Goal: Task Accomplishment & Management: Manage account settings

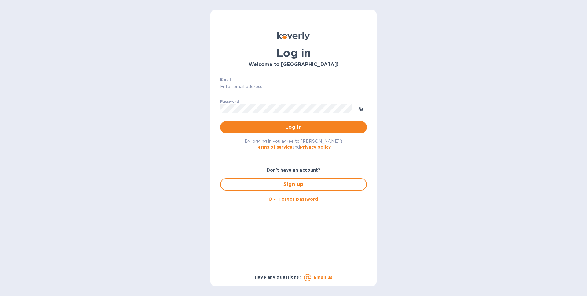
click at [273, 80] on div "Email ​" at bounding box center [293, 88] width 147 height 22
click at [268, 87] on input "Email" at bounding box center [293, 86] width 147 height 9
type input "[EMAIL_ADDRESS][DOMAIN_NAME]"
click at [246, 118] on p "​" at bounding box center [293, 117] width 147 height 7
click at [220, 121] on button "Log in" at bounding box center [293, 127] width 147 height 12
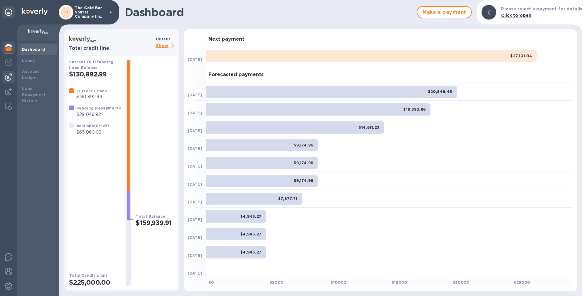
click at [7, 76] on img at bounding box center [8, 76] width 7 height 7
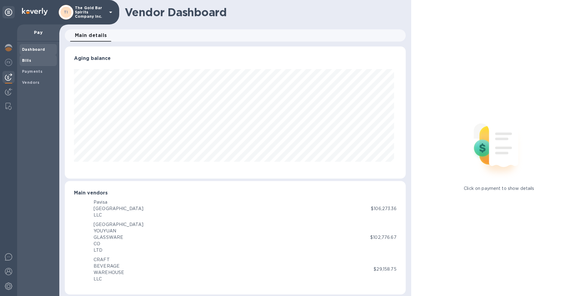
scroll to position [132, 338]
click at [35, 60] on span "Bills" at bounding box center [38, 60] width 32 height 6
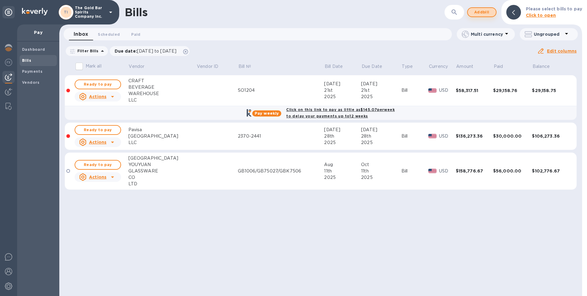
click at [483, 14] on span "Add bill" at bounding box center [481, 12] width 18 height 7
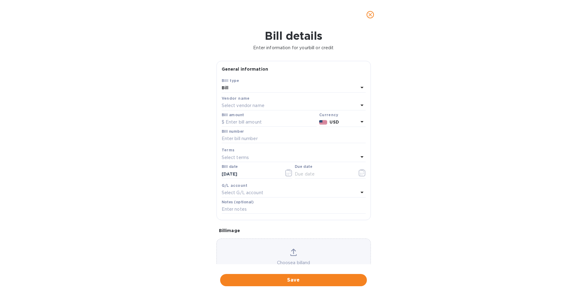
click at [269, 104] on div "Select vendor name" at bounding box center [289, 105] width 137 height 9
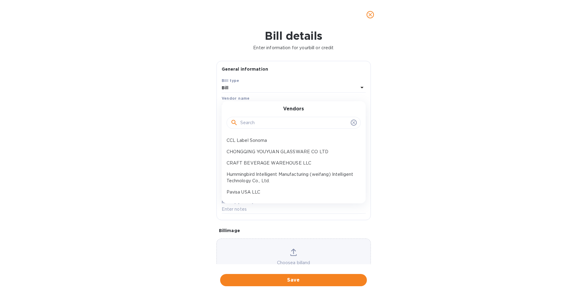
click at [269, 104] on div "Vendors CCL Label Sonoma CHONGQING YOUYUAN GLASSWARE CO LTD CRAFT BEVERAGE WARE…" at bounding box center [293, 152] width 144 height 102
click at [374, 16] on button "close" at bounding box center [370, 14] width 15 height 15
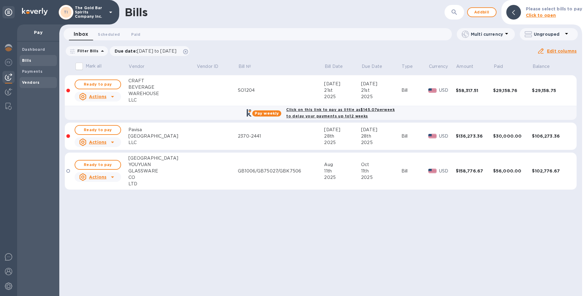
click at [30, 85] on span "Vendors" at bounding box center [31, 82] width 18 height 6
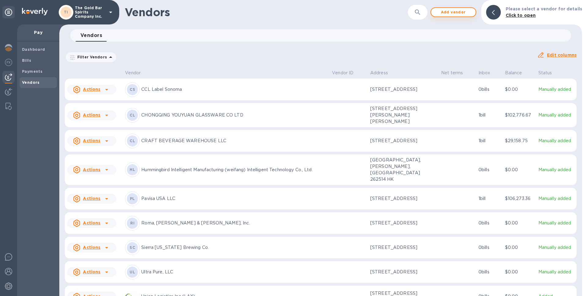
click at [452, 14] on span "Add vendor" at bounding box center [453, 12] width 35 height 7
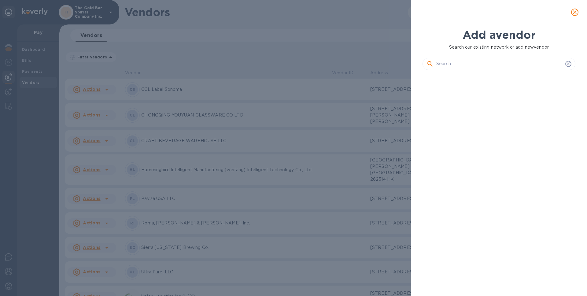
scroll to position [200, 155]
click at [459, 68] on input "text" at bounding box center [499, 63] width 126 height 9
paste input "[US_STATE] Distilling Group"
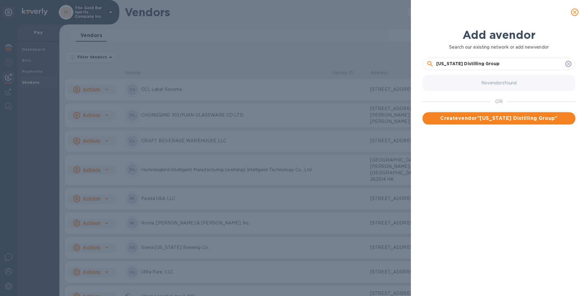
type input "[US_STATE] Distilling Group"
click at [482, 118] on span "Create vendor " [US_STATE] Distilling Group "" at bounding box center [498, 118] width 143 height 7
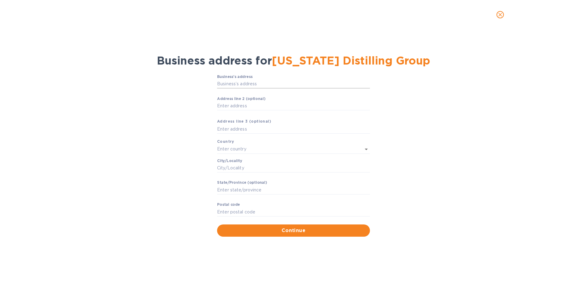
click at [233, 81] on input "Business’s аddress" at bounding box center [293, 83] width 153 height 9
paste input "[STREET_ADDRESS]"
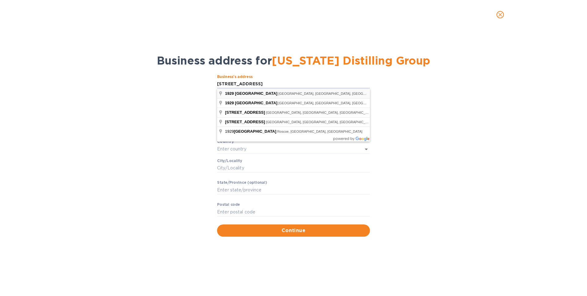
type input "[STREET_ADDRESS]"
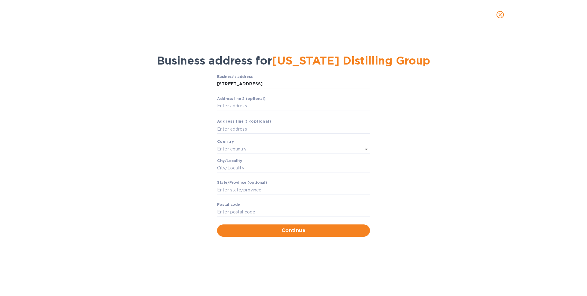
type input "[GEOGRAPHIC_DATA]"
type input "Columbia"
type input "TN"
type input "38401"
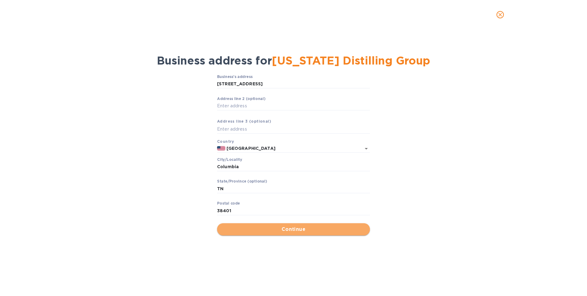
click at [258, 231] on span "Continue" at bounding box center [293, 228] width 143 height 7
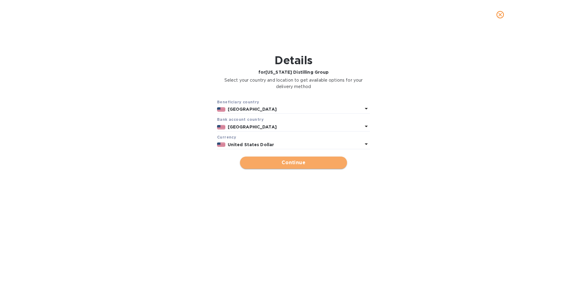
click at [300, 162] on span "Continue" at bounding box center [293, 162] width 97 height 7
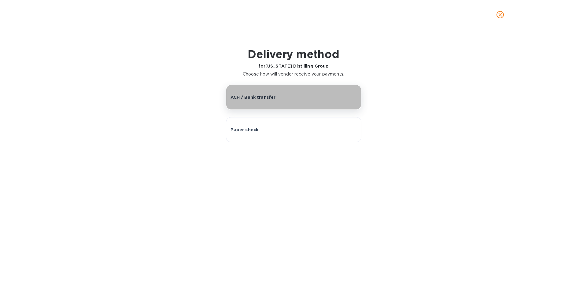
click at [264, 103] on button "ACH / Bank transfer" at bounding box center [293, 97] width 135 height 25
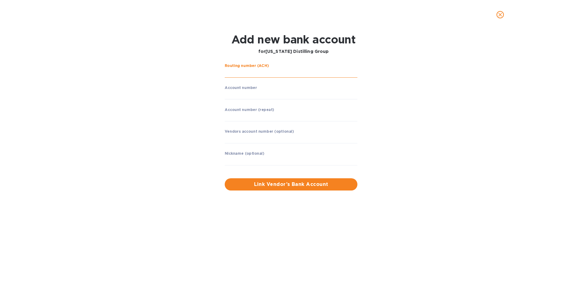
click at [251, 73] on input "string" at bounding box center [291, 72] width 133 height 9
click at [228, 74] on input "string" at bounding box center [291, 72] width 133 height 9
type input "064005203"
click at [233, 95] on input "string" at bounding box center [291, 94] width 133 height 9
type input "220001480206"
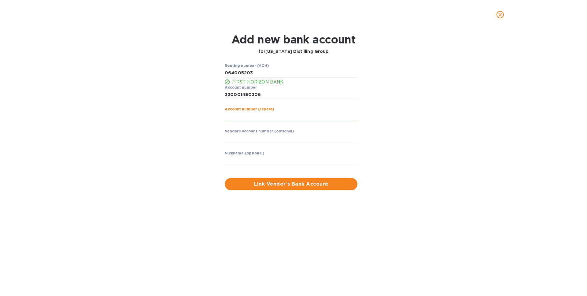
click at [254, 118] on input "string" at bounding box center [291, 116] width 133 height 9
type input "220001480206"
click at [234, 93] on input "string" at bounding box center [291, 94] width 133 height 9
click at [232, 116] on input "string" at bounding box center [291, 116] width 133 height 9
click at [299, 180] on span "Link Vendor’s Bank Account" at bounding box center [290, 183] width 123 height 7
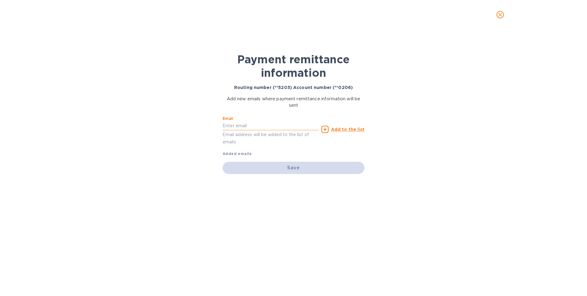
click at [232, 126] on input "text" at bounding box center [270, 125] width 96 height 9
paste input "[EMAIL_ADDRESS][DOMAIN_NAME]"
type input "[EMAIL_ADDRESS][DOMAIN_NAME]"
click at [335, 128] on u "Add to the list" at bounding box center [347, 129] width 33 height 5
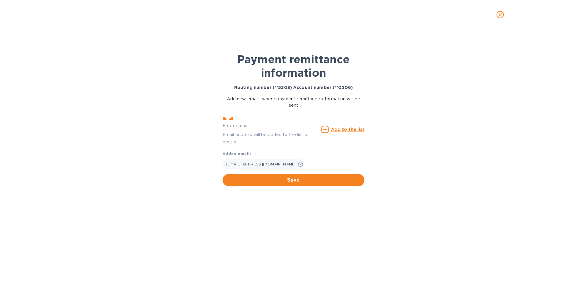
click at [240, 126] on input "text" at bounding box center [270, 125] width 96 height 9
paste input "[EMAIL_ADDRESS][DOMAIN_NAME]"
type input "[EMAIL_ADDRESS][DOMAIN_NAME]"
click at [326, 132] on icon at bounding box center [324, 129] width 7 height 7
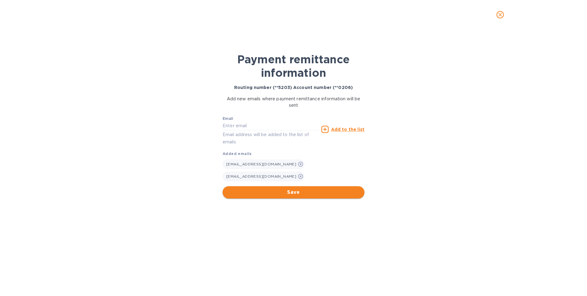
click at [293, 197] on button "Save" at bounding box center [293, 192] width 142 height 12
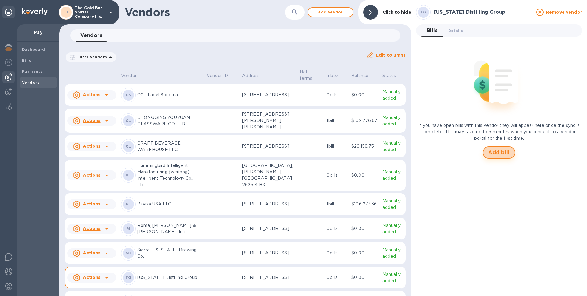
click at [495, 154] on span "Add bill" at bounding box center [498, 152] width 21 height 7
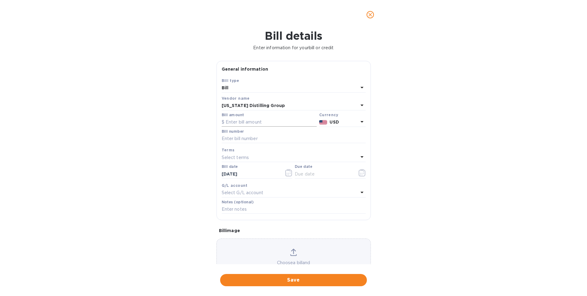
click at [232, 124] on input "text" at bounding box center [268, 122] width 95 height 9
paste input "-20,250,208"
type input "-20,250,208"
type input "51,430.06"
click at [186, 153] on div "Bill details Enter information for your bill or credit General information Save…" at bounding box center [293, 162] width 587 height 266
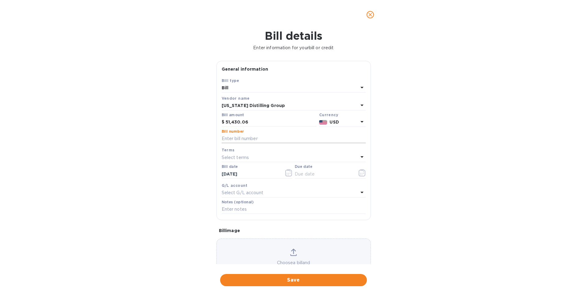
click at [238, 138] on input "text" at bounding box center [293, 138] width 144 height 9
paste input "INV #2025-0208"
type input "INV #2025-0208"
click at [244, 158] on p "Select terms" at bounding box center [234, 157] width 27 height 6
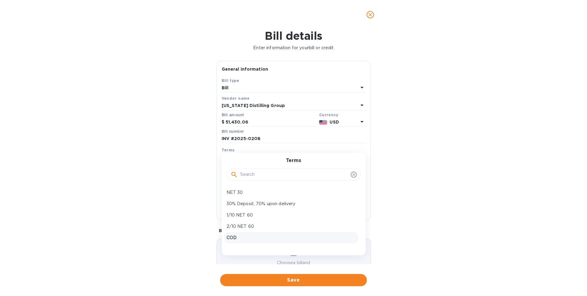
click at [244, 237] on p "COD" at bounding box center [290, 237] width 129 height 6
type input "[DATE]"
click at [266, 281] on span "Save" at bounding box center [293, 279] width 137 height 7
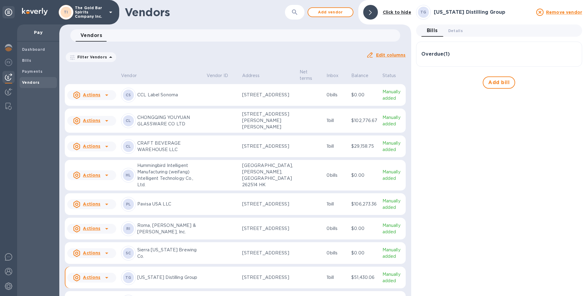
click at [437, 55] on h3 "Overdue ( 1 )" at bounding box center [435, 54] width 28 height 6
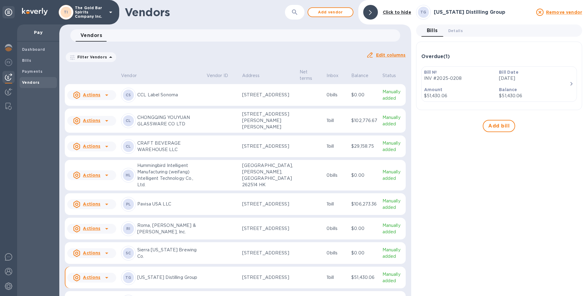
click at [464, 90] on p "Amount" at bounding box center [459, 89] width 70 height 6
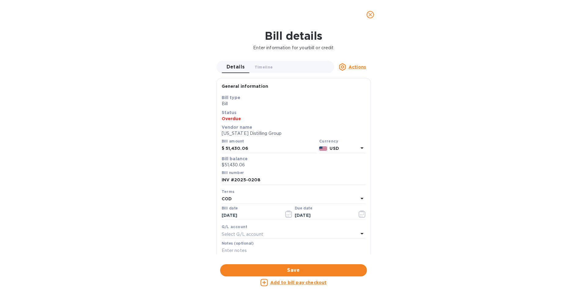
click at [369, 13] on icon "close" at bounding box center [370, 15] width 6 height 6
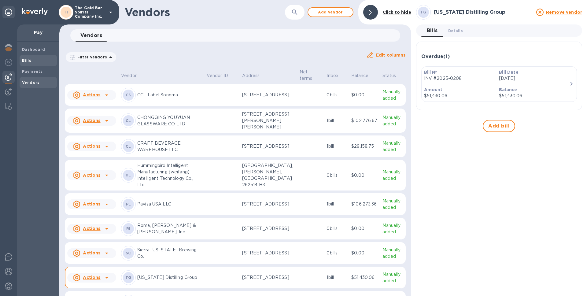
click at [35, 60] on span "Bills" at bounding box center [38, 60] width 32 height 6
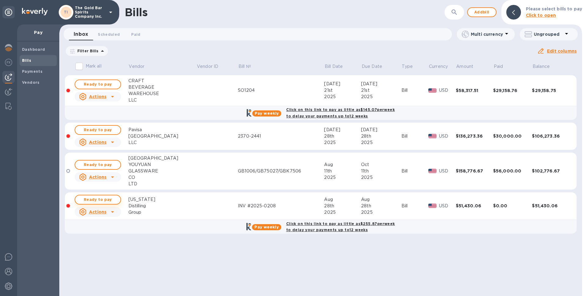
click at [103, 198] on span "Ready to pay" at bounding box center [97, 199] width 35 height 7
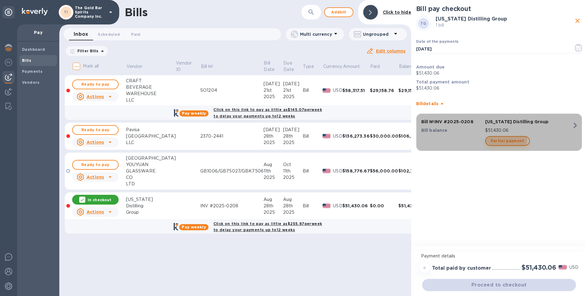
click at [506, 140] on span "Partial payment" at bounding box center [507, 140] width 34 height 7
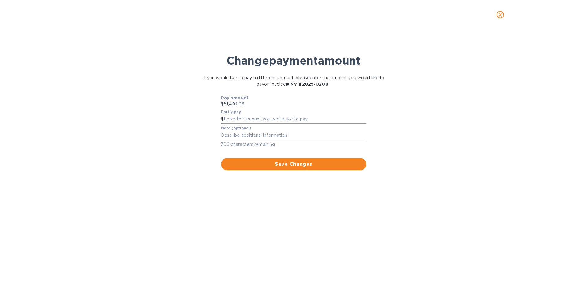
click at [251, 121] on input "text" at bounding box center [295, 119] width 142 height 9
type input "20,000"
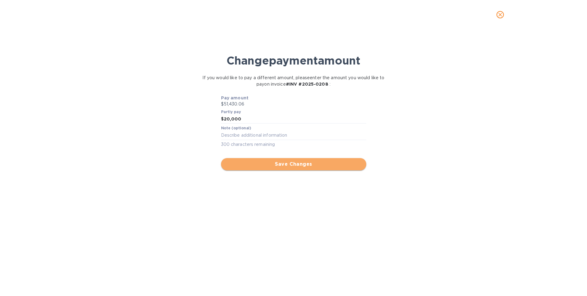
click at [292, 166] on span "Save Changes" at bounding box center [293, 163] width 135 height 7
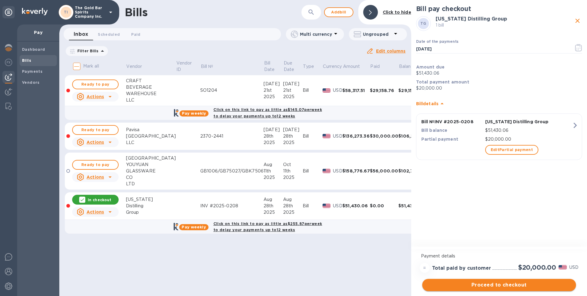
click at [489, 287] on span "Proceed to checkout" at bounding box center [499, 284] width 144 height 7
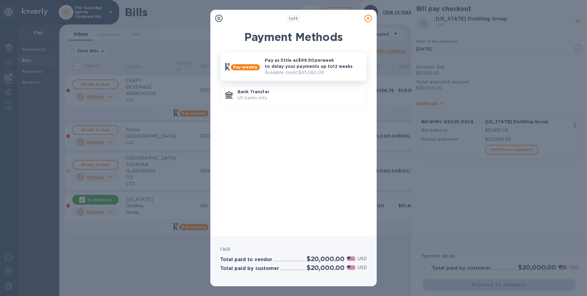
click at [328, 64] on p "Pay as little as $99.50 per week to delay your payments up to 12 weeks" at bounding box center [313, 63] width 97 height 12
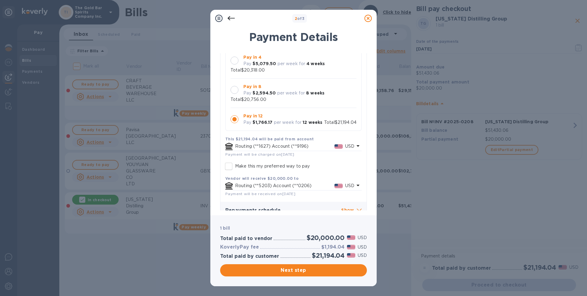
scroll to position [68, 0]
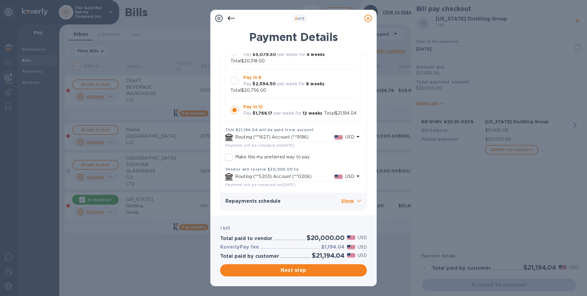
click at [366, 20] on icon at bounding box center [367, 18] width 7 height 7
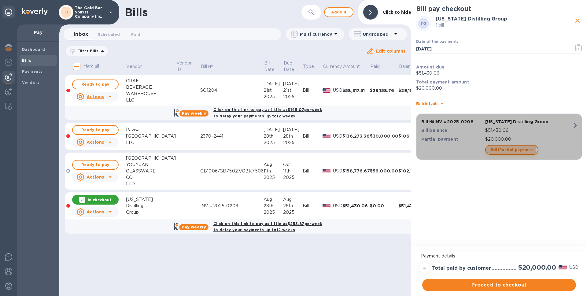
click at [509, 150] on span "Edit Partial payment" at bounding box center [511, 149] width 42 height 7
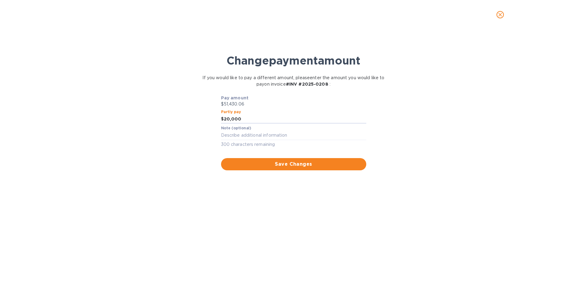
drag, startPoint x: 247, startPoint y: 118, endPoint x: 183, endPoint y: 118, distance: 64.5
click at [183, 118] on div "Change payment amount If you would like to pay a different amount, please enter…" at bounding box center [293, 165] width 577 height 261
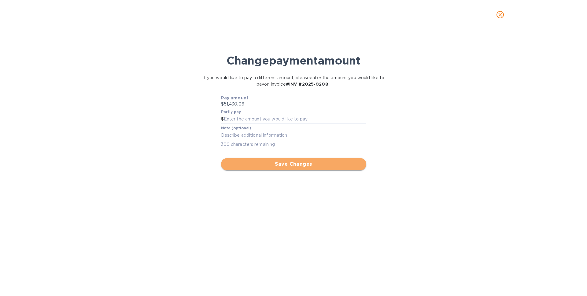
click at [288, 167] on span "Save Changes" at bounding box center [293, 163] width 135 height 7
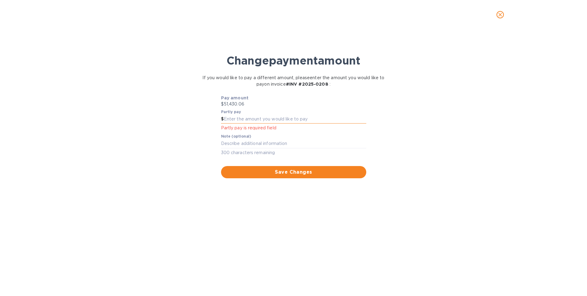
click at [268, 117] on input "text" at bounding box center [295, 119] width 142 height 9
type input "0"
click at [262, 170] on span "Save Changes" at bounding box center [293, 171] width 135 height 7
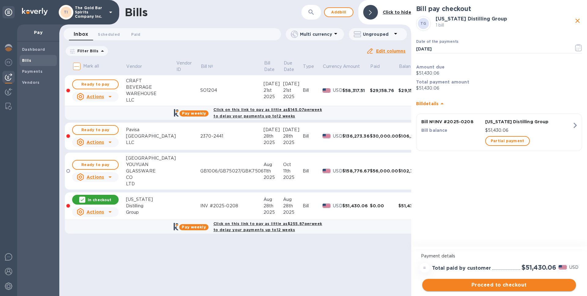
click at [510, 287] on span "Proceed to checkout" at bounding box center [499, 284] width 144 height 7
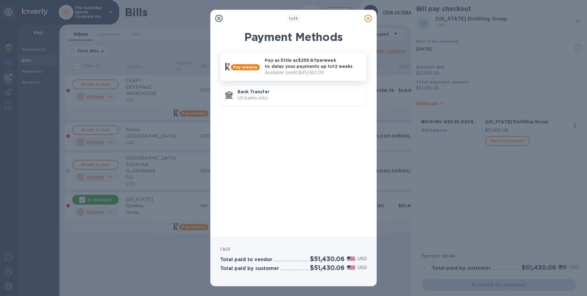
click at [318, 67] on p "Pay as little as $255.87 per week to delay your payments up to 12 weeks" at bounding box center [313, 63] width 97 height 12
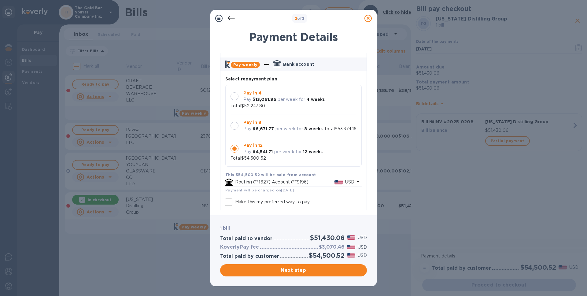
scroll to position [23, 0]
click at [234, 122] on div at bounding box center [234, 126] width 8 height 8
click at [235, 96] on div at bounding box center [234, 97] width 8 height 8
click at [236, 153] on div at bounding box center [234, 149] width 8 height 8
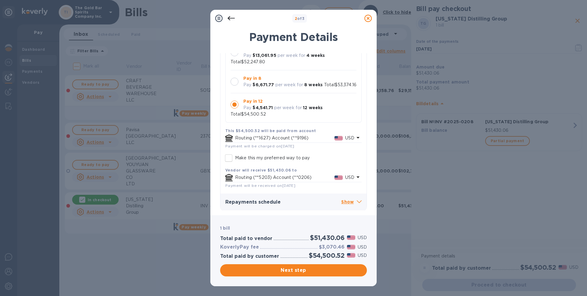
scroll to position [68, 0]
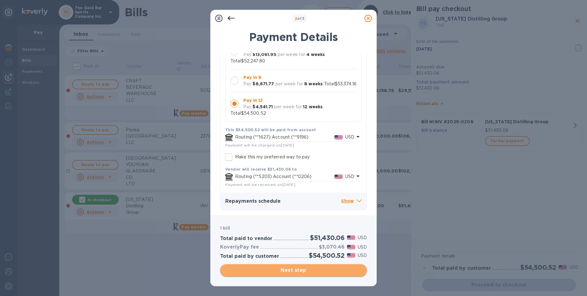
click at [303, 266] on span "Next step" at bounding box center [293, 269] width 137 height 7
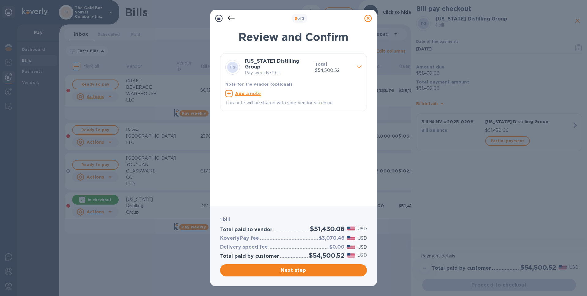
click at [367, 19] on icon at bounding box center [367, 18] width 7 height 7
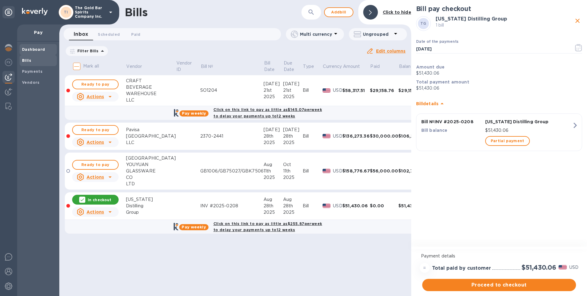
click at [35, 51] on b "Dashboard" at bounding box center [33, 49] width 23 height 5
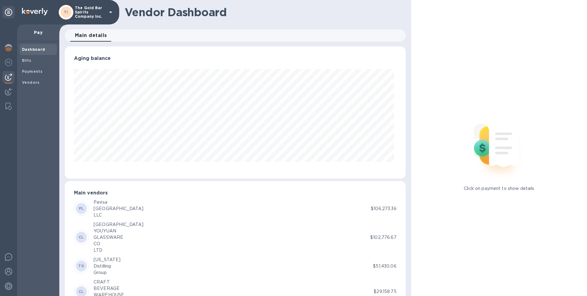
scroll to position [132, 338]
click at [10, 48] on img at bounding box center [8, 47] width 7 height 7
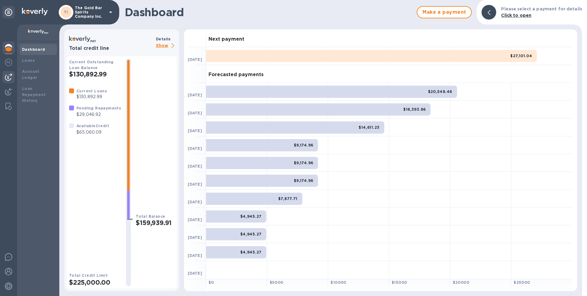
click at [9, 79] on img at bounding box center [8, 76] width 7 height 7
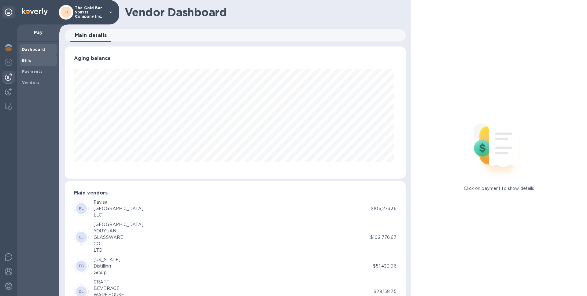
click at [45, 59] on span "Bills" at bounding box center [38, 60] width 32 height 6
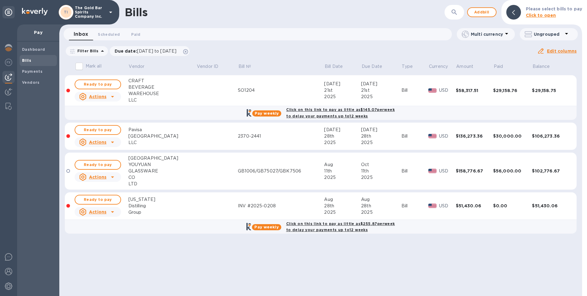
click at [154, 209] on div "Group" at bounding box center [162, 212] width 68 height 6
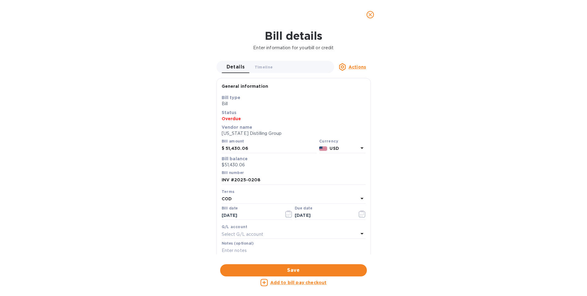
click at [371, 16] on icon "close" at bounding box center [370, 15] width 6 height 6
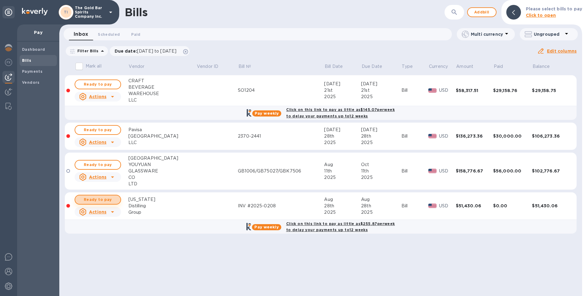
click at [105, 198] on span "Ready to pay" at bounding box center [97, 199] width 35 height 7
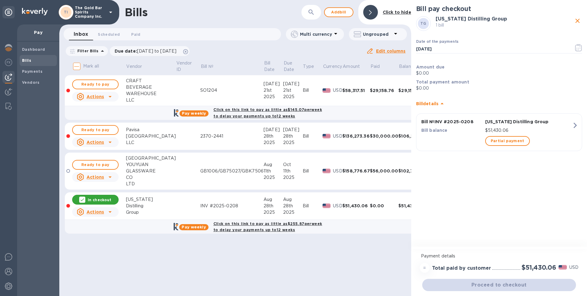
click at [102, 211] on u "Actions" at bounding box center [94, 211] width 17 height 5
click at [190, 269] on div at bounding box center [293, 148] width 587 height 296
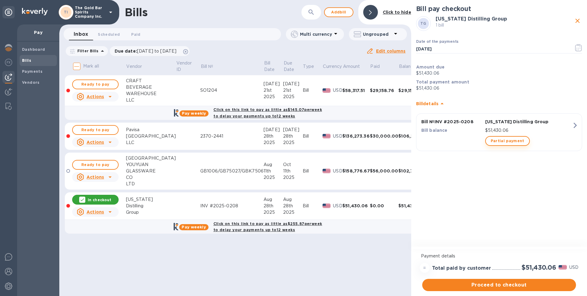
click at [507, 141] on span "Partial payment" at bounding box center [507, 140] width 34 height 7
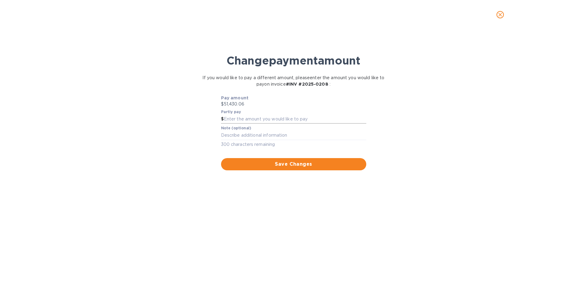
click at [236, 118] on input "text" at bounding box center [295, 119] width 142 height 9
type input "20,000"
click at [278, 166] on span "Save Changes" at bounding box center [293, 163] width 135 height 7
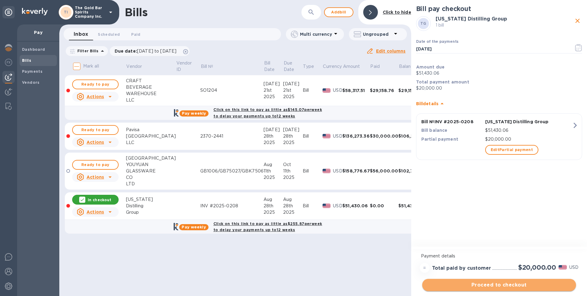
click at [499, 285] on span "Proceed to checkout" at bounding box center [499, 284] width 144 height 7
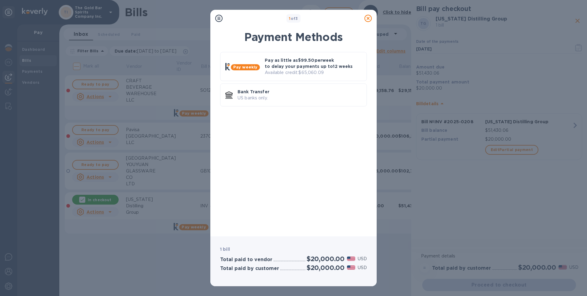
click at [369, 19] on icon at bounding box center [367, 18] width 7 height 7
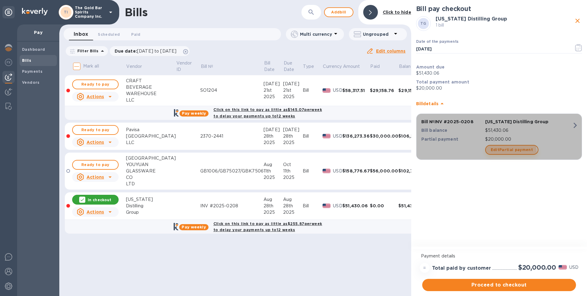
click at [507, 153] on span "Edit Partial payment" at bounding box center [511, 149] width 42 height 7
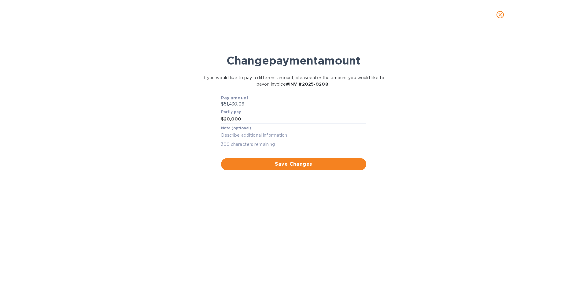
click at [505, 15] on button "close" at bounding box center [499, 14] width 15 height 15
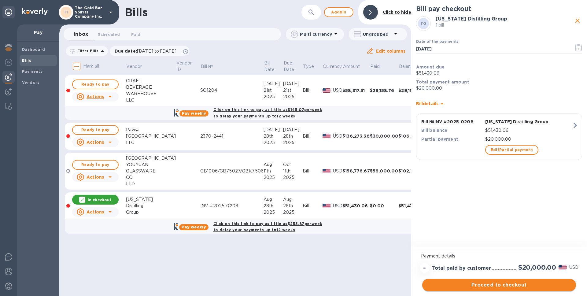
click at [499, 284] on span "Proceed to checkout" at bounding box center [499, 284] width 144 height 7
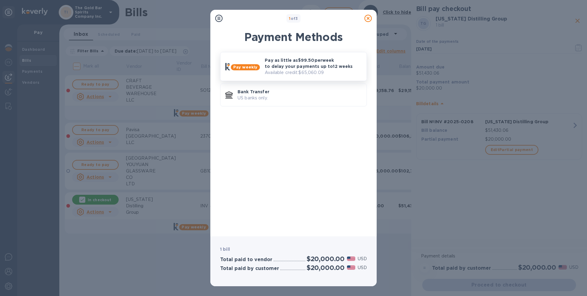
click at [305, 71] on p "Available credit: $65,060.09" at bounding box center [313, 72] width 97 height 6
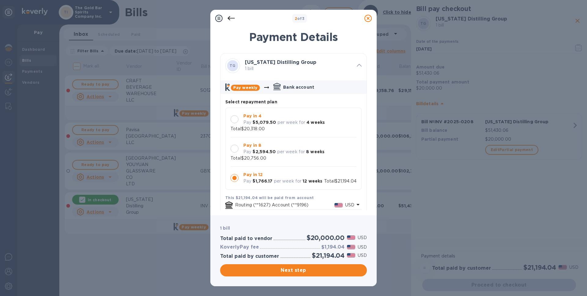
click at [359, 64] on div at bounding box center [359, 65] width 10 height 11
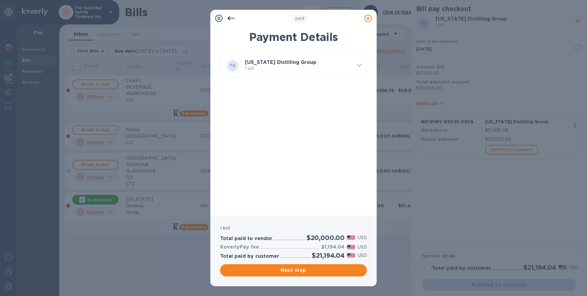
click at [358, 67] on span at bounding box center [359, 65] width 5 height 6
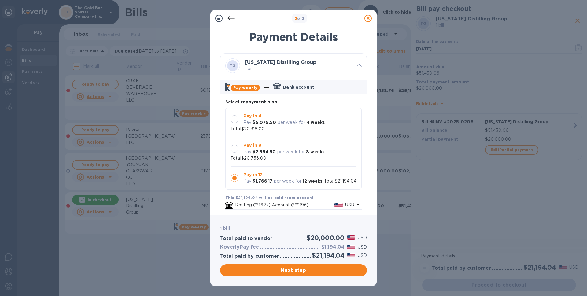
click at [369, 20] on icon at bounding box center [367, 18] width 7 height 7
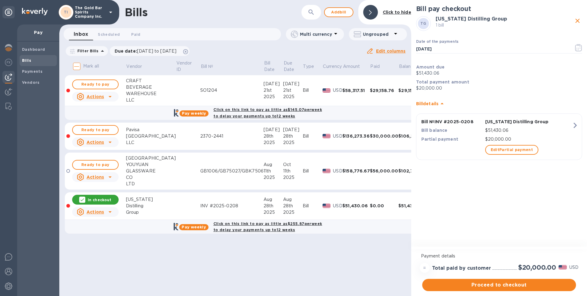
click at [38, 42] on div "Dashboard Bills Payments Vendors" at bounding box center [38, 169] width 42 height 254
click at [39, 49] on b "Dashboard" at bounding box center [33, 49] width 23 height 5
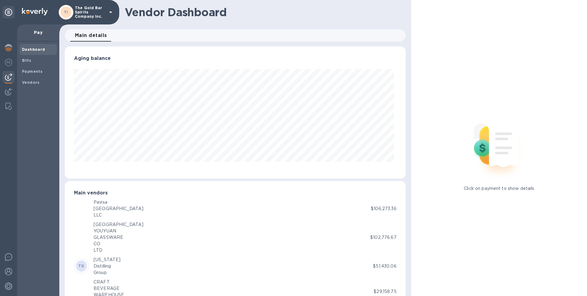
scroll to position [132, 338]
click at [49, 62] on span "Bills" at bounding box center [38, 60] width 32 height 6
